Goal: Obtain resource: Obtain resource

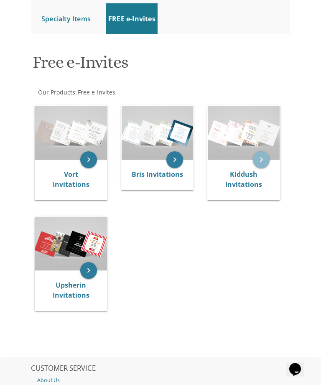
scroll to position [131, 0]
click at [262, 158] on icon "keyboard_arrow_right" at bounding box center [261, 159] width 17 height 17
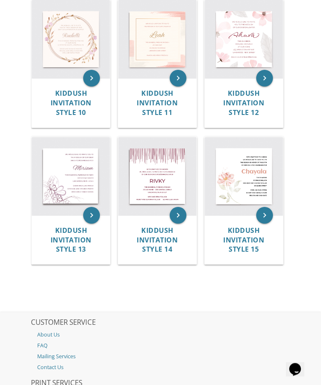
scroll to position [643, 0]
click at [244, 177] on img at bounding box center [244, 176] width 78 height 78
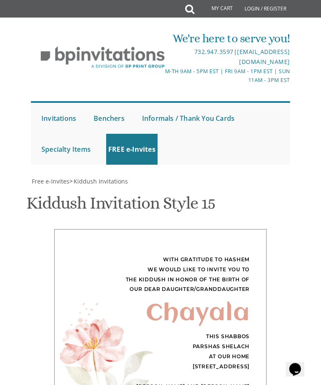
scroll to position [305, 0]
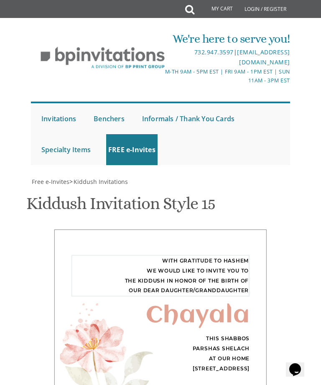
type textarea "With"
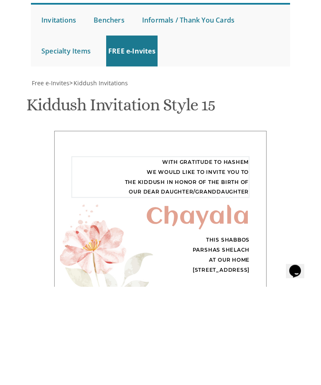
type textarea "PLEASE JOIN US FOR THE BAS MITZVAH OF"
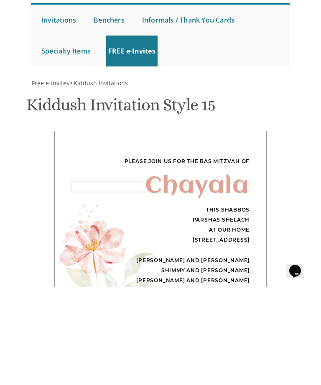
type textarea "C"
type textarea "[PERSON_NAME]"
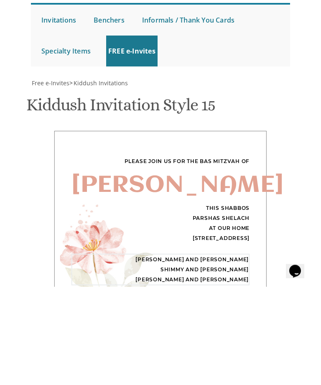
type textarea "Yossi"
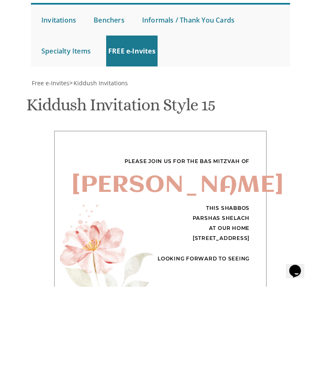
type textarea "Looki"
type textarea "LOOKING FORWARD TO SEEING YOU!"
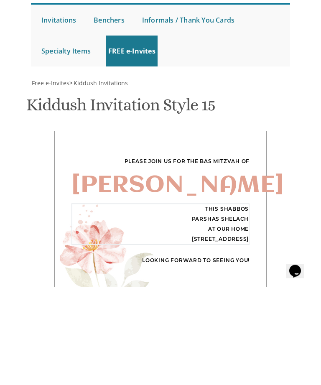
type textarea "This"
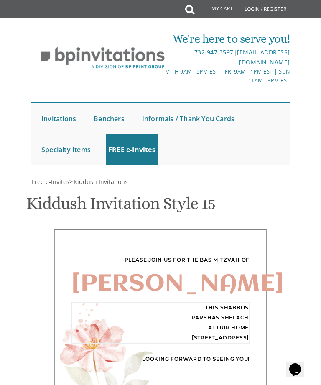
scroll to position [456, 0]
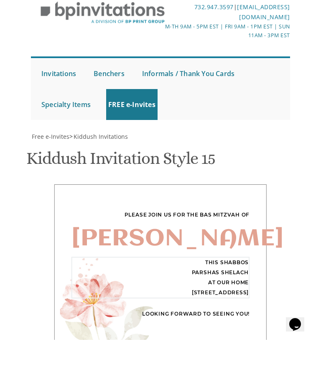
type textarea "[DATE] 1:00 - 3:00 [STREET_ADDRESS]"
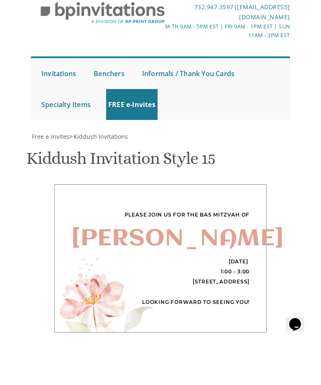
scroll to position [501, 0]
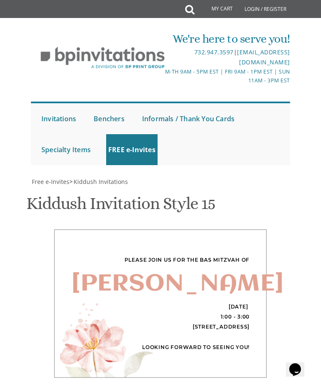
type input "1"
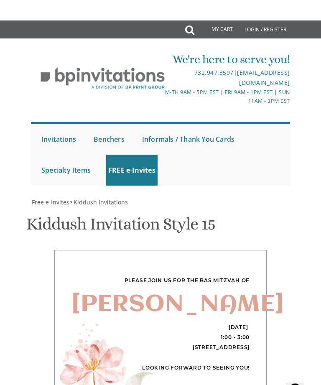
scroll to position [199, 0]
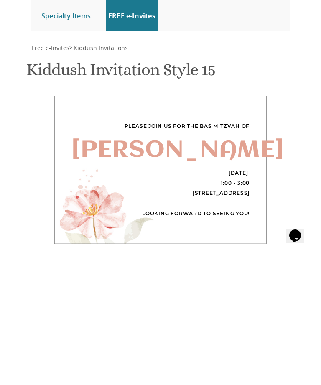
type input "[EMAIL_ADDRESS][DOMAIN_NAME]"
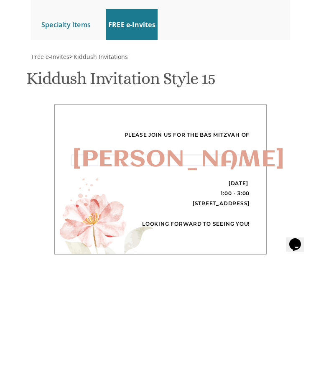
type textarea "[DEMOGRAPHIC_DATA]"
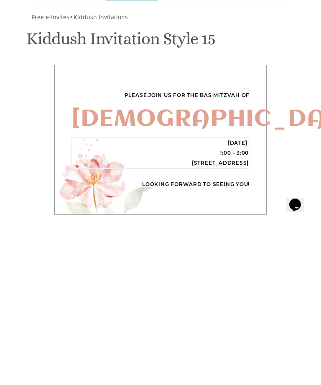
scroll to position [159, 0]
